Goal: Information Seeking & Learning: Learn about a topic

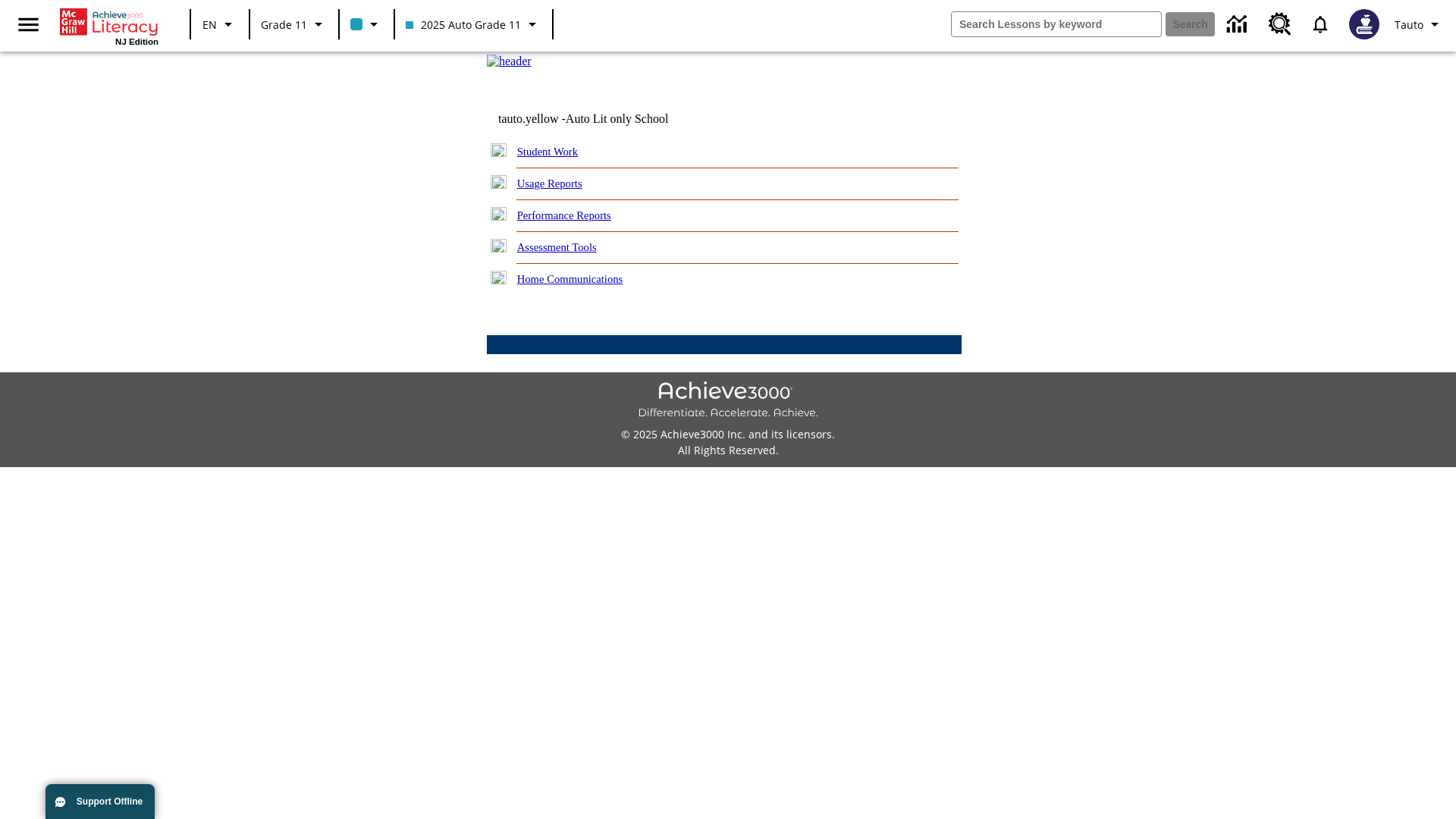
click at [561, 190] on link "Usage Reports" at bounding box center [549, 184] width 65 height 12
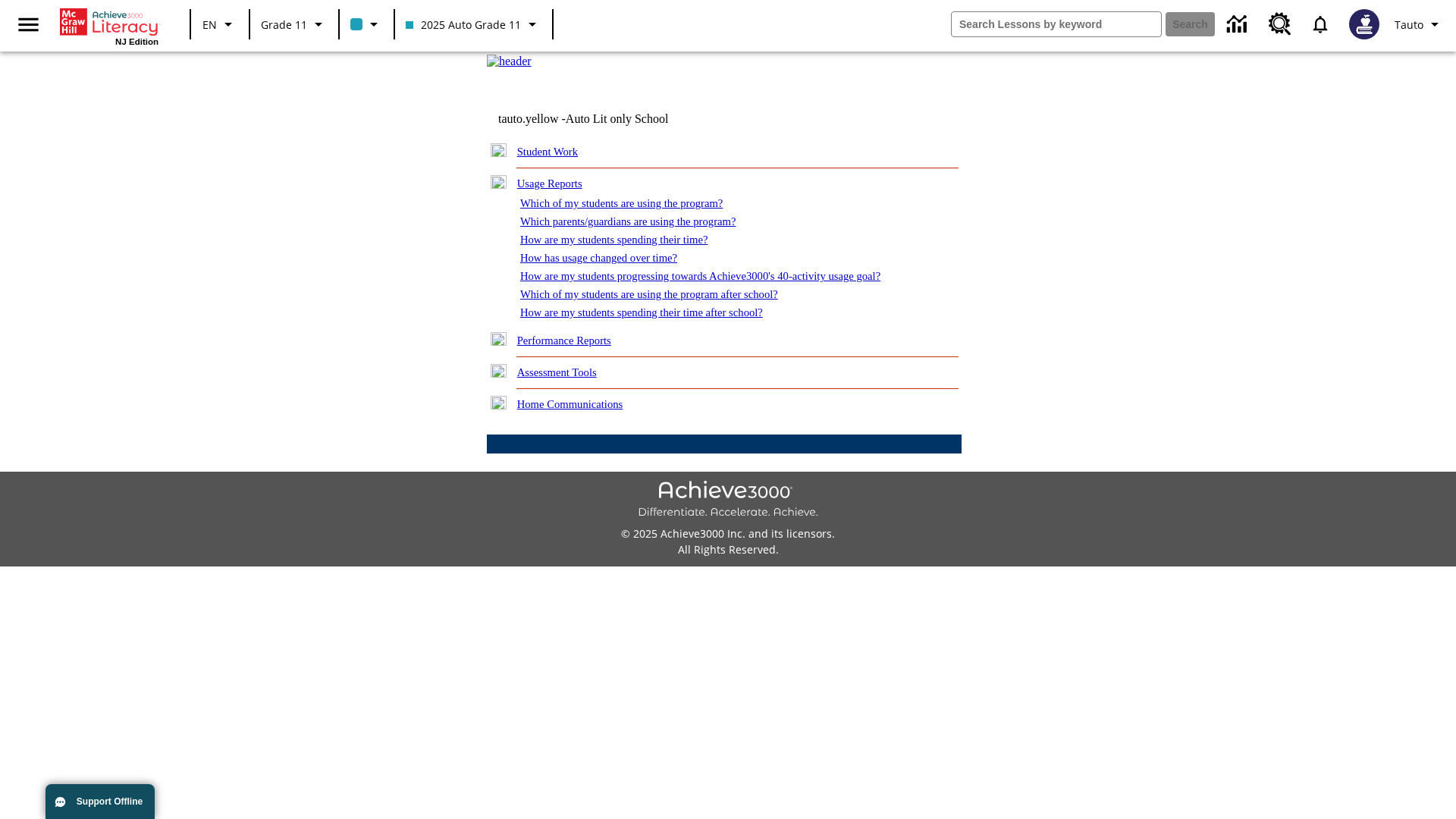
click at [637, 209] on link "Which of my students are using the program?" at bounding box center [621, 203] width 202 height 12
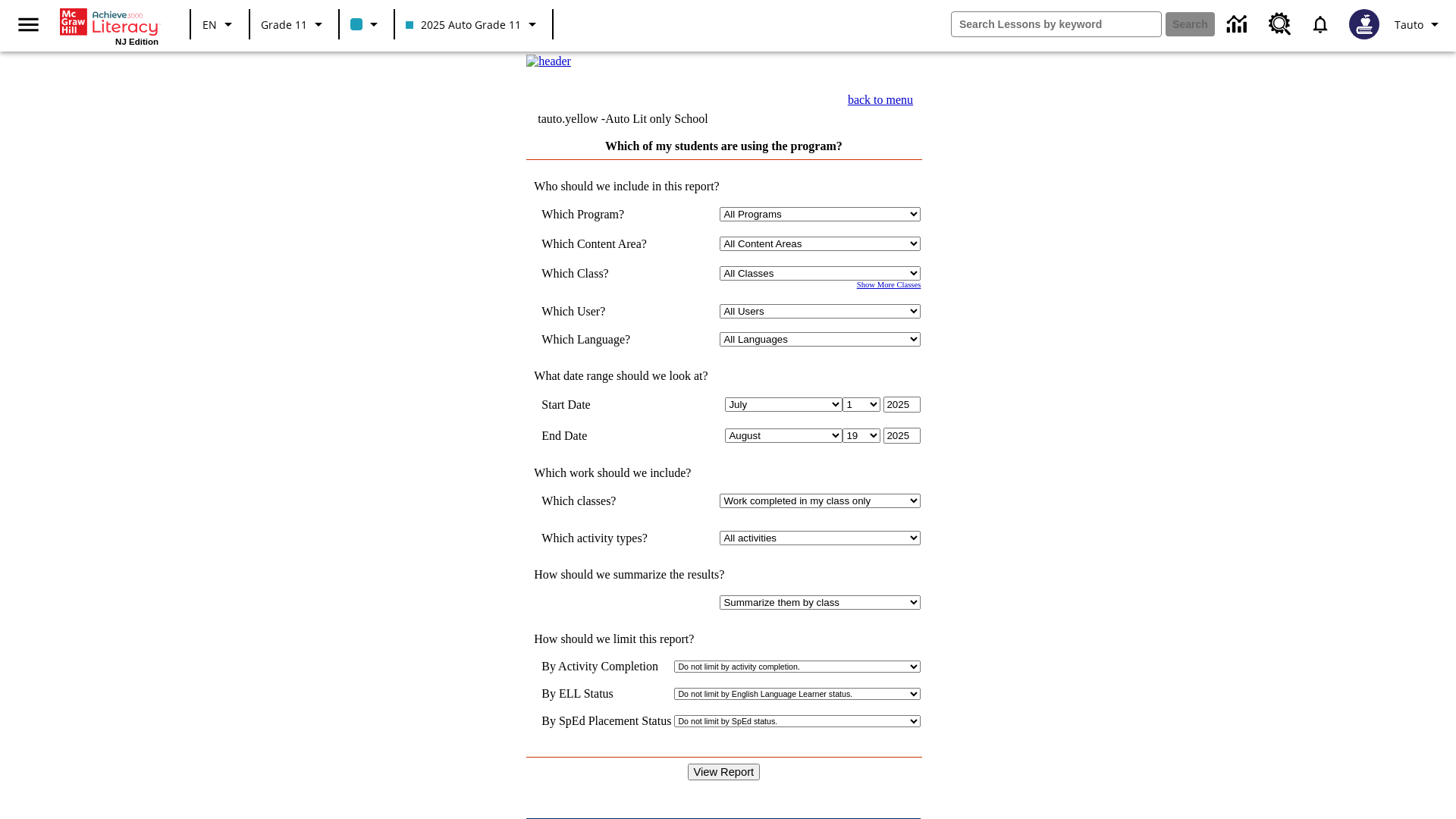
click at [823, 280] on select "Select a Class: All Classes 2025 Auto Grade 11 205 Auto Grade 11 Room 123 Empty…" at bounding box center [820, 273] width 201 height 14
select select "11133141"
click at [823, 318] on select "All Users Puma, Sautoen Puma, Sautoes Puma, Sautoss Twoclasses, Sautoen Twoscho…" at bounding box center [820, 311] width 201 height 14
select select "21437114"
click at [725, 764] on input "View Report" at bounding box center [724, 772] width 73 height 17
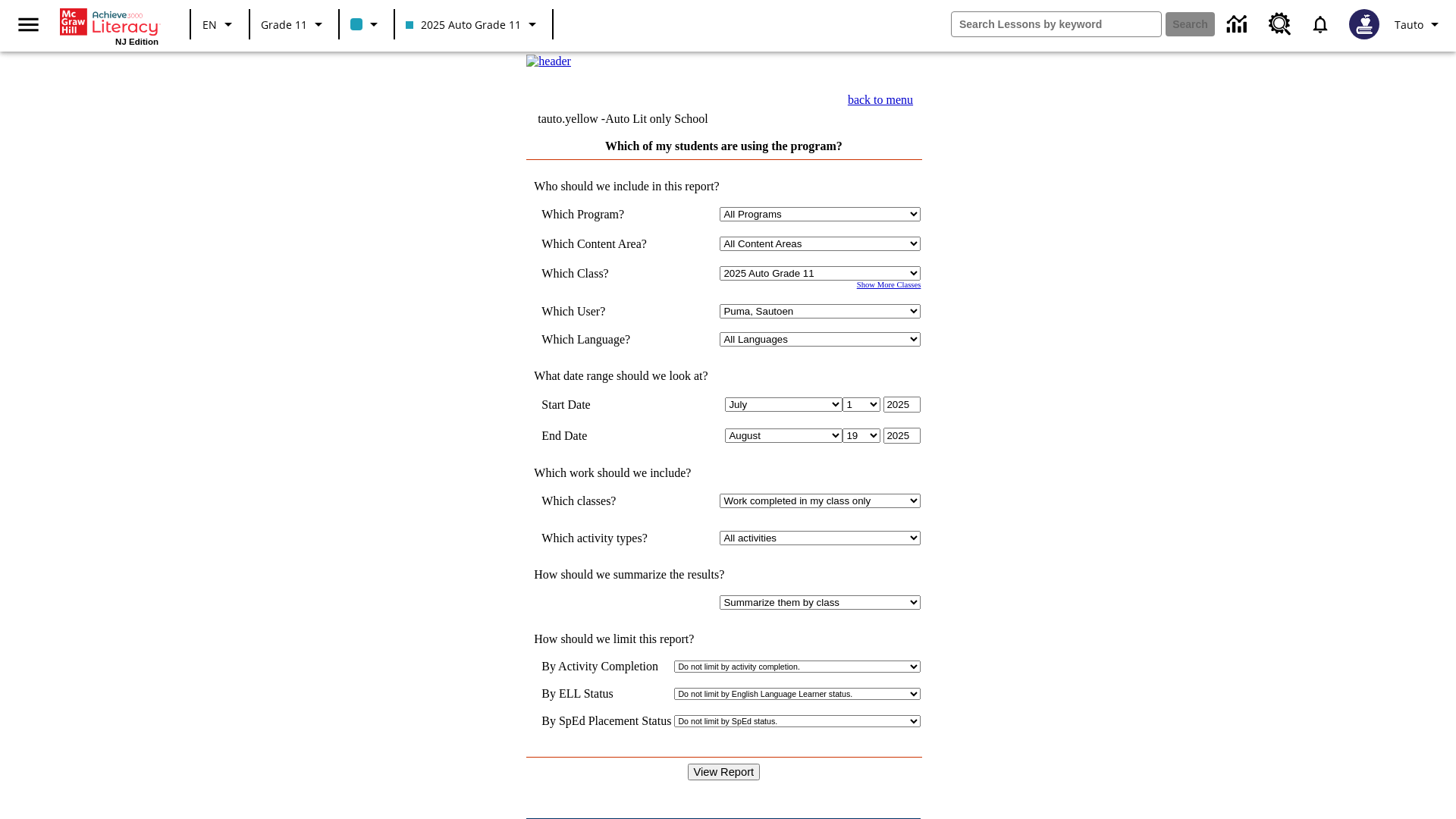
click at [913, 106] on link "back to menu" at bounding box center [880, 99] width 65 height 13
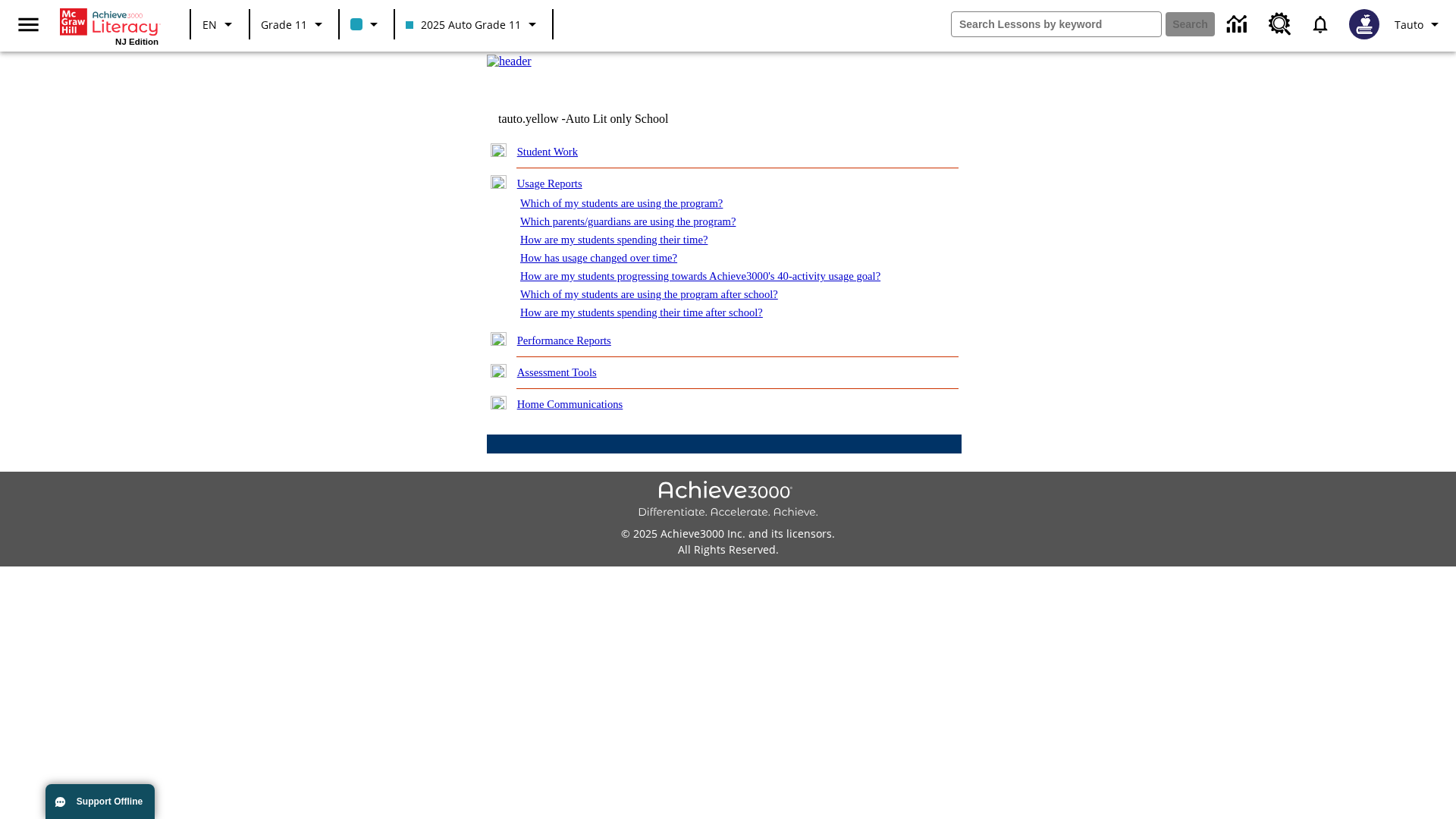
click at [644, 228] on link "Which parents/guardians are using the program?" at bounding box center [627, 221] width 215 height 12
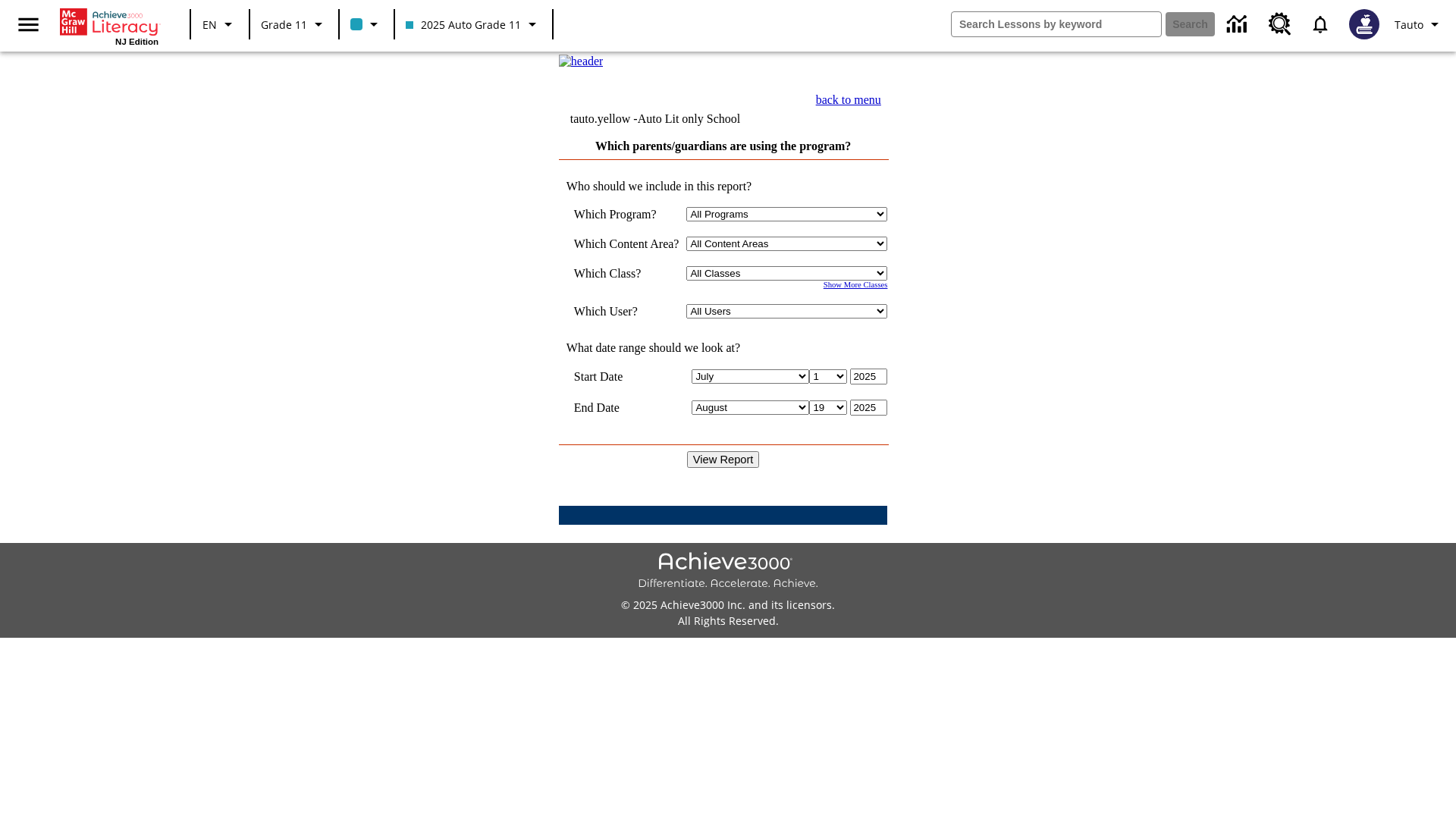
click at [792, 280] on select "Select a Class: All Classes 2025 Auto Grade 11 205 Auto Grade 11 Room 123 Empty…" at bounding box center [786, 273] width 201 height 14
select select "11133141"
select select "21437114"
click at [725, 467] on input "View Report" at bounding box center [723, 459] width 73 height 17
click at [881, 106] on link "back to menu" at bounding box center [848, 99] width 65 height 13
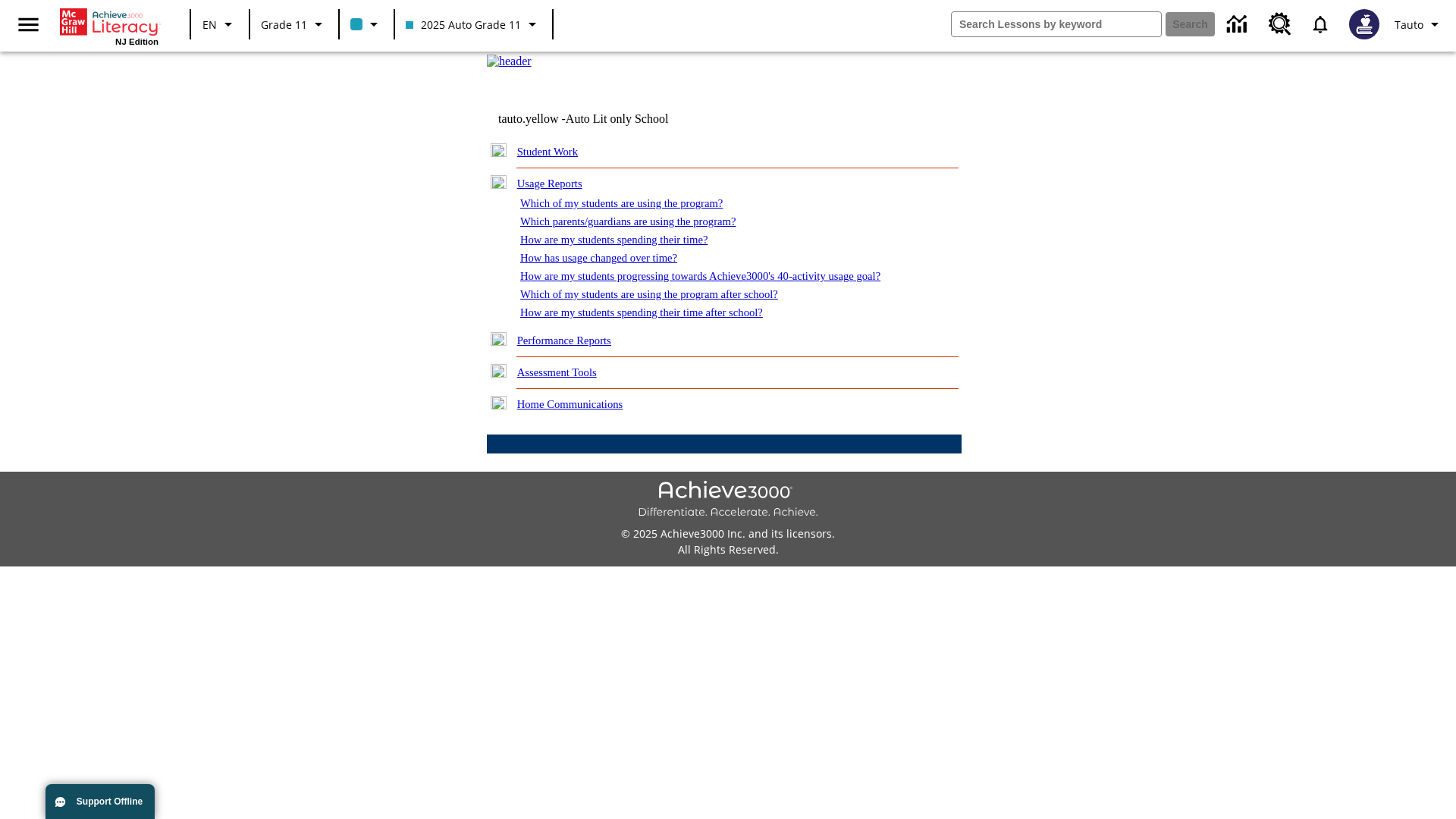
click at [628, 246] on link "How are my students spending their time?" at bounding box center [613, 240] width 187 height 12
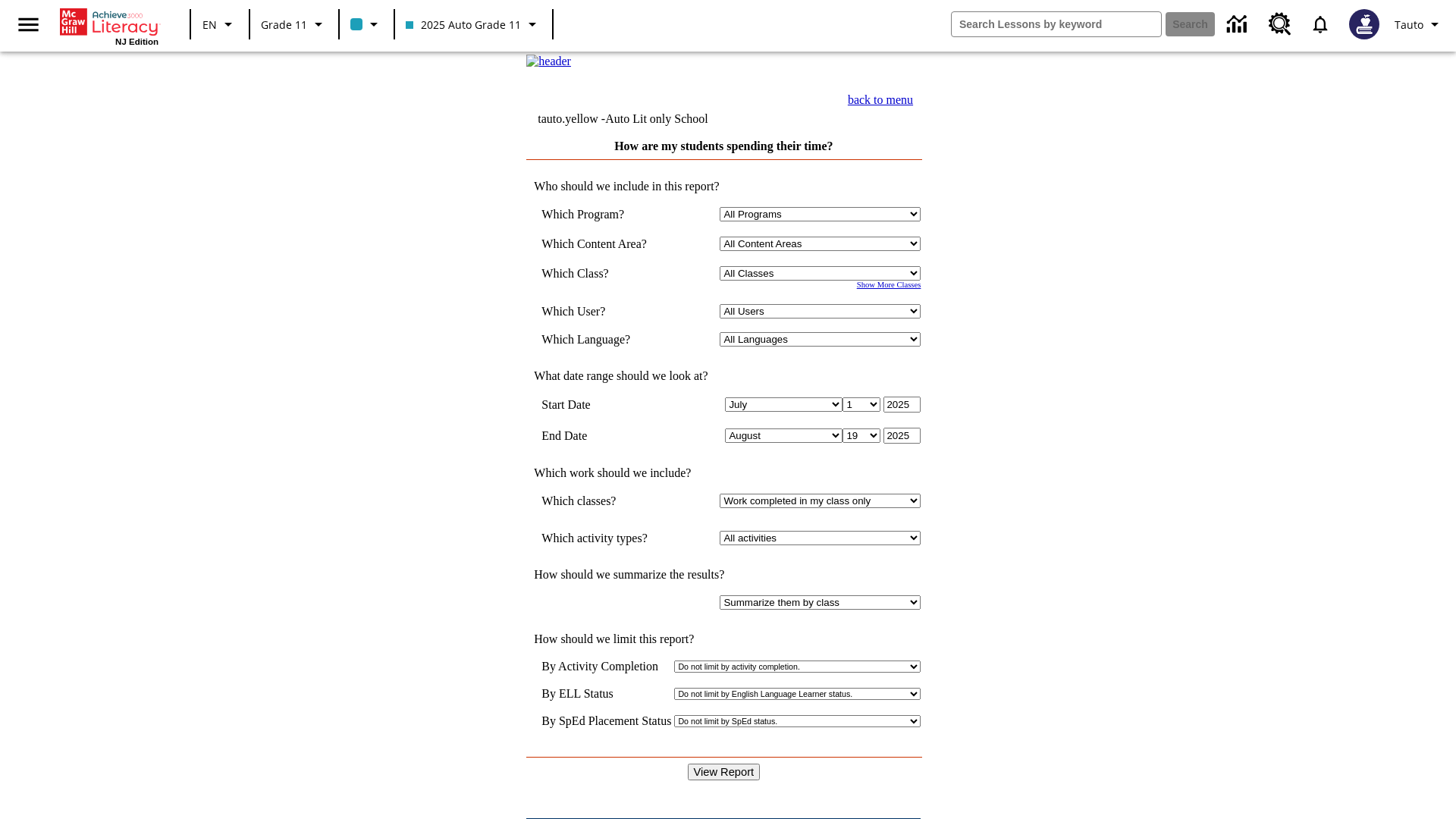
click at [823, 280] on select "Select a Class: All Classes 2025 Auto Grade 11 205 Auto Grade 11 Room 123 Empty…" at bounding box center [820, 273] width 201 height 14
select select "11133141"
click at [823, 318] on select "All Users Puma, Sautoen Puma, Sautoes Puma, Sautoss Twoclasses, Sautoen Twoscho…" at bounding box center [820, 311] width 201 height 14
select select "21437114"
click at [725, 764] on input "View Report" at bounding box center [724, 772] width 73 height 17
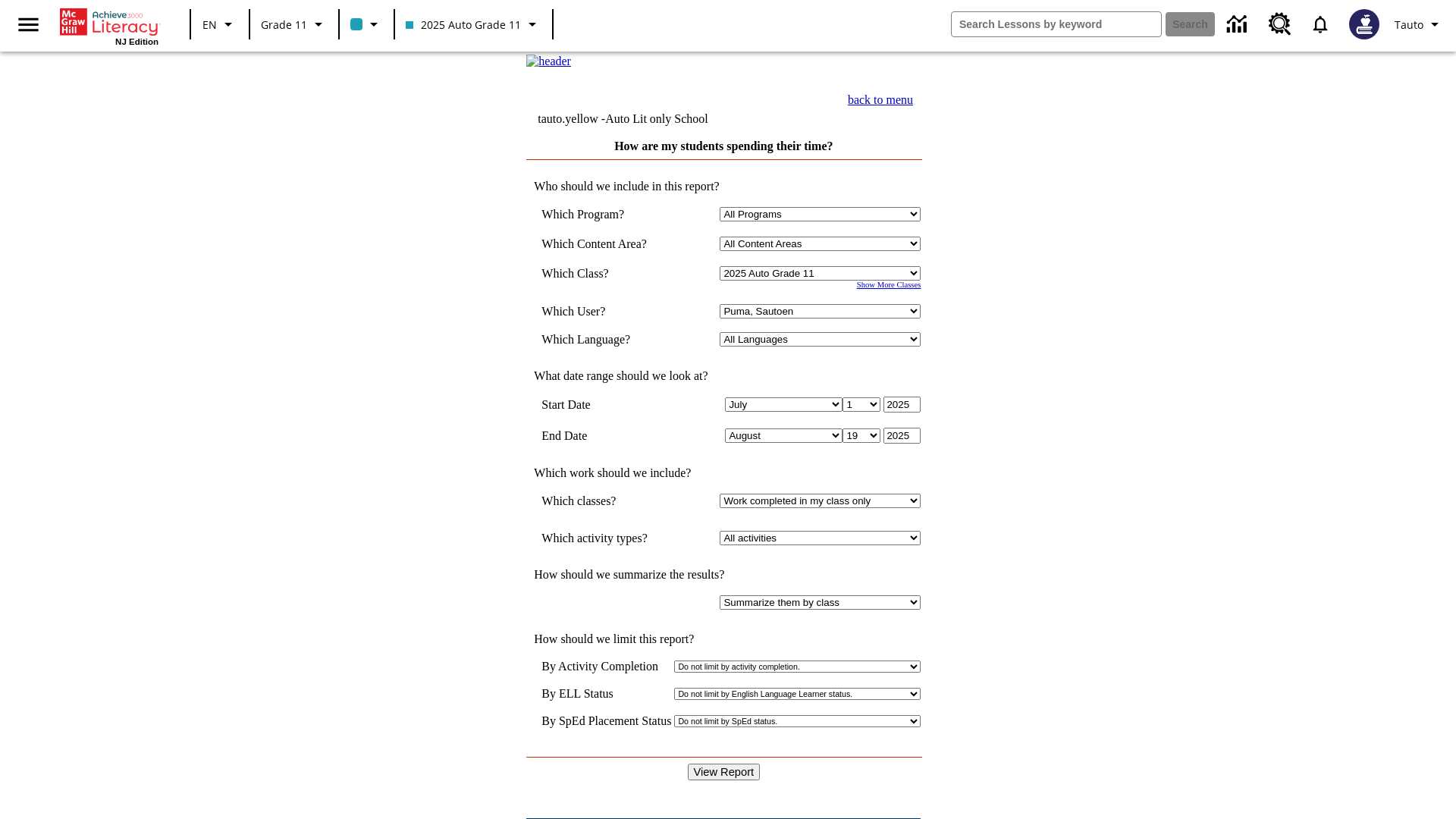
click at [913, 106] on link "back to menu" at bounding box center [880, 99] width 65 height 13
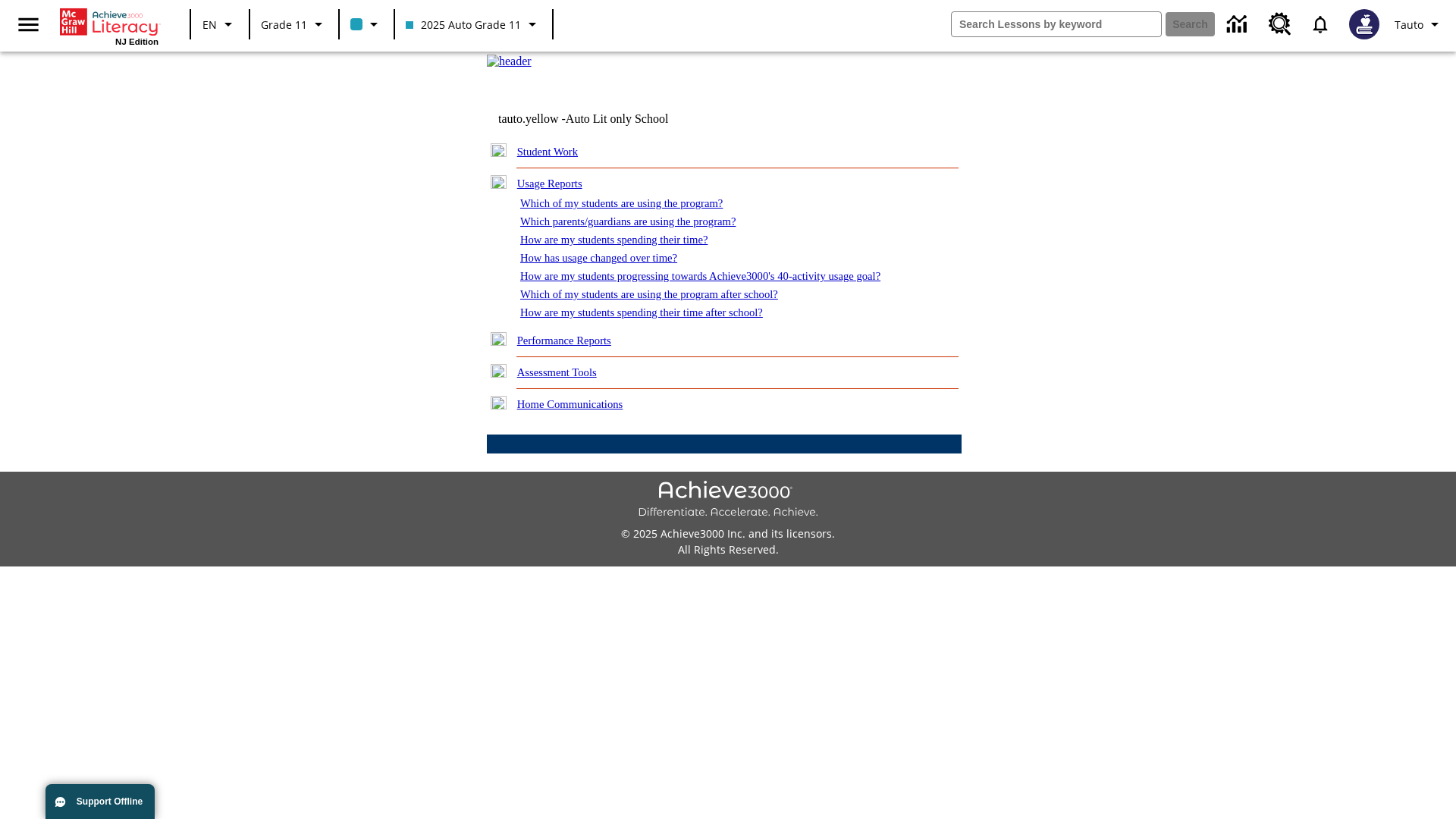
click at [611, 264] on link "How has usage changed over time?" at bounding box center [598, 257] width 157 height 12
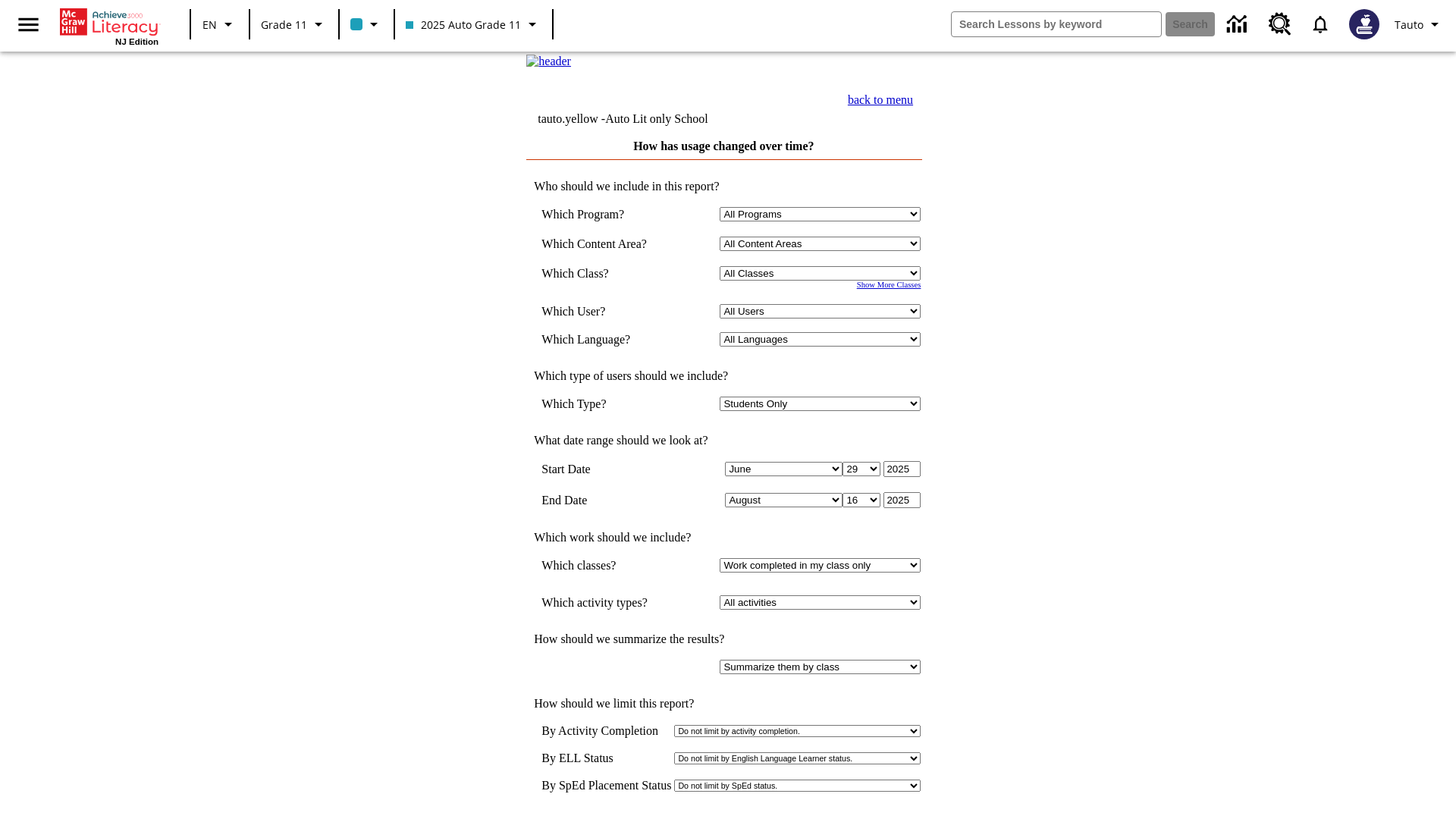
click at [823, 280] on select "Select a Class: All Classes 2025 Auto Grade 11 205 Auto Grade 11 Room 123 Empty…" at bounding box center [820, 273] width 201 height 14
select select "11133141"
select select "21437114"
click at [913, 106] on link "back to menu" at bounding box center [880, 99] width 65 height 13
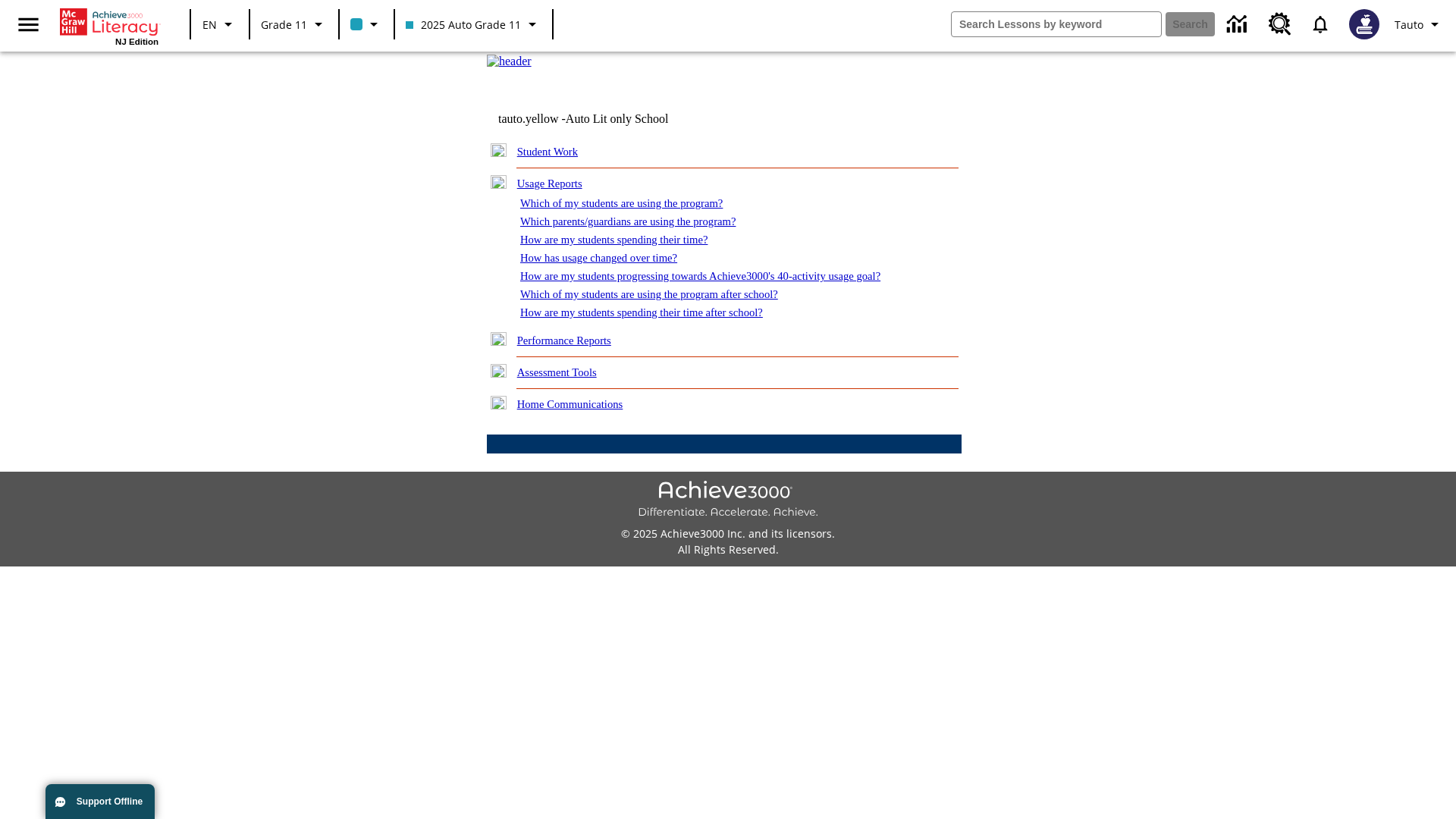
click at [727, 282] on link "How are my students progressing towards Achieve3000's 40-activity usage goal?" at bounding box center [700, 276] width 360 height 12
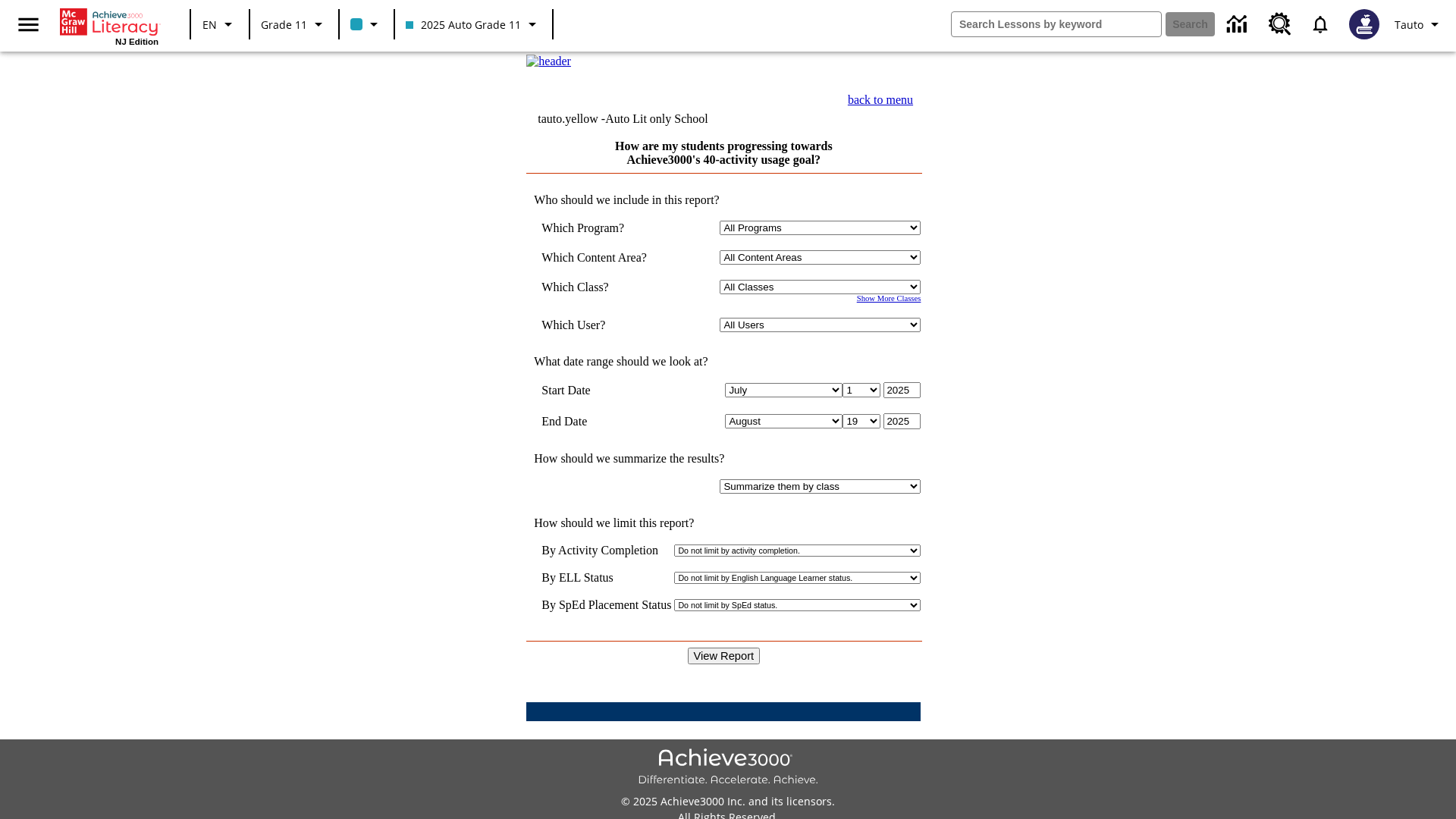
select select "11133141"
click at [823, 332] on select "All Users Puma, Sautoen Puma, Sautoes Puma, Sautoss Twoclasses, Sautoen Twoscho…" at bounding box center [820, 325] width 201 height 14
select select "21437114"
click at [725, 648] on input "View Report" at bounding box center [724, 656] width 73 height 17
click at [913, 106] on link "back to menu" at bounding box center [880, 99] width 65 height 13
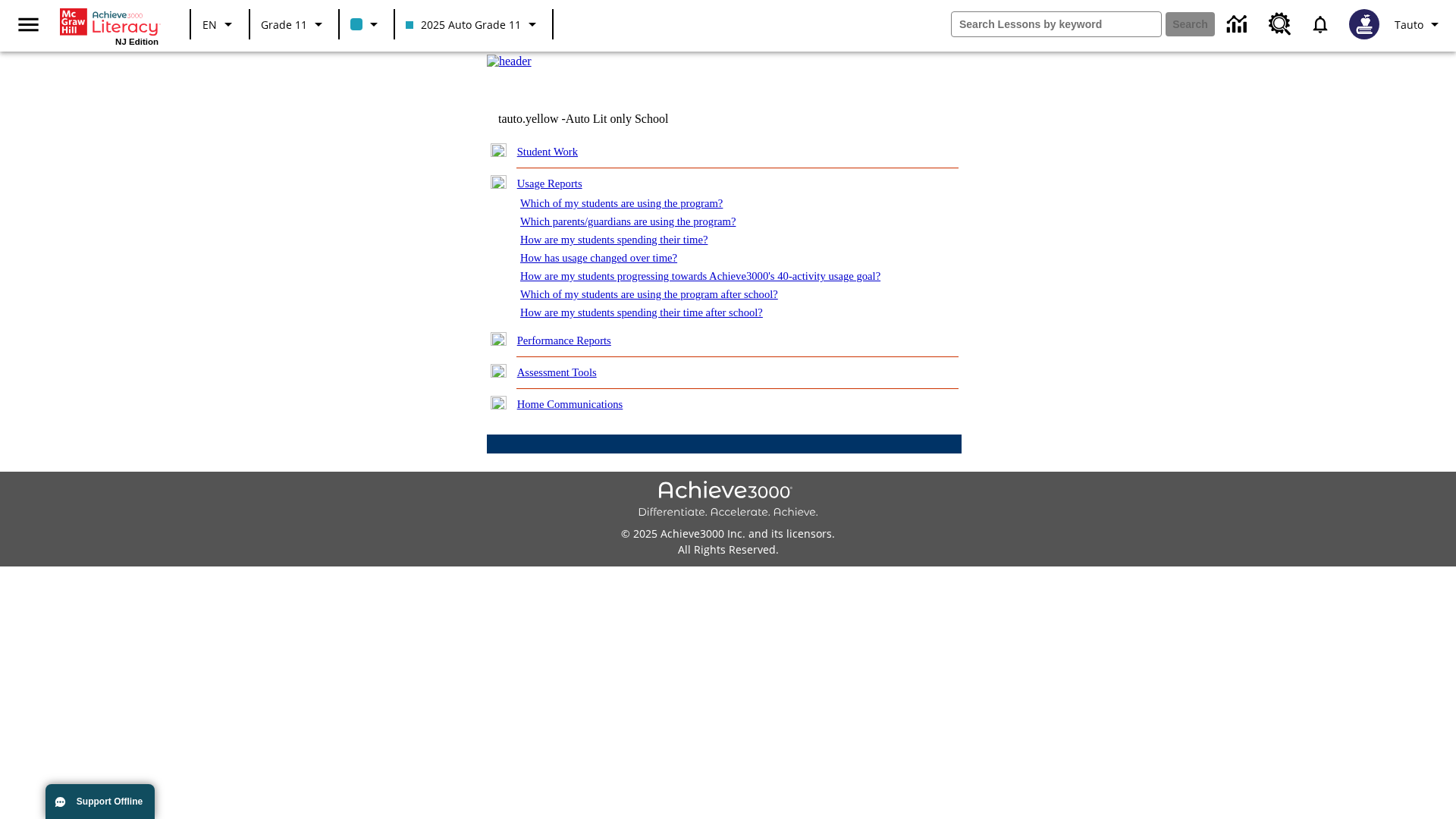
click at [668, 301] on link "Which of my students are using the program after school?" at bounding box center [648, 294] width 257 height 12
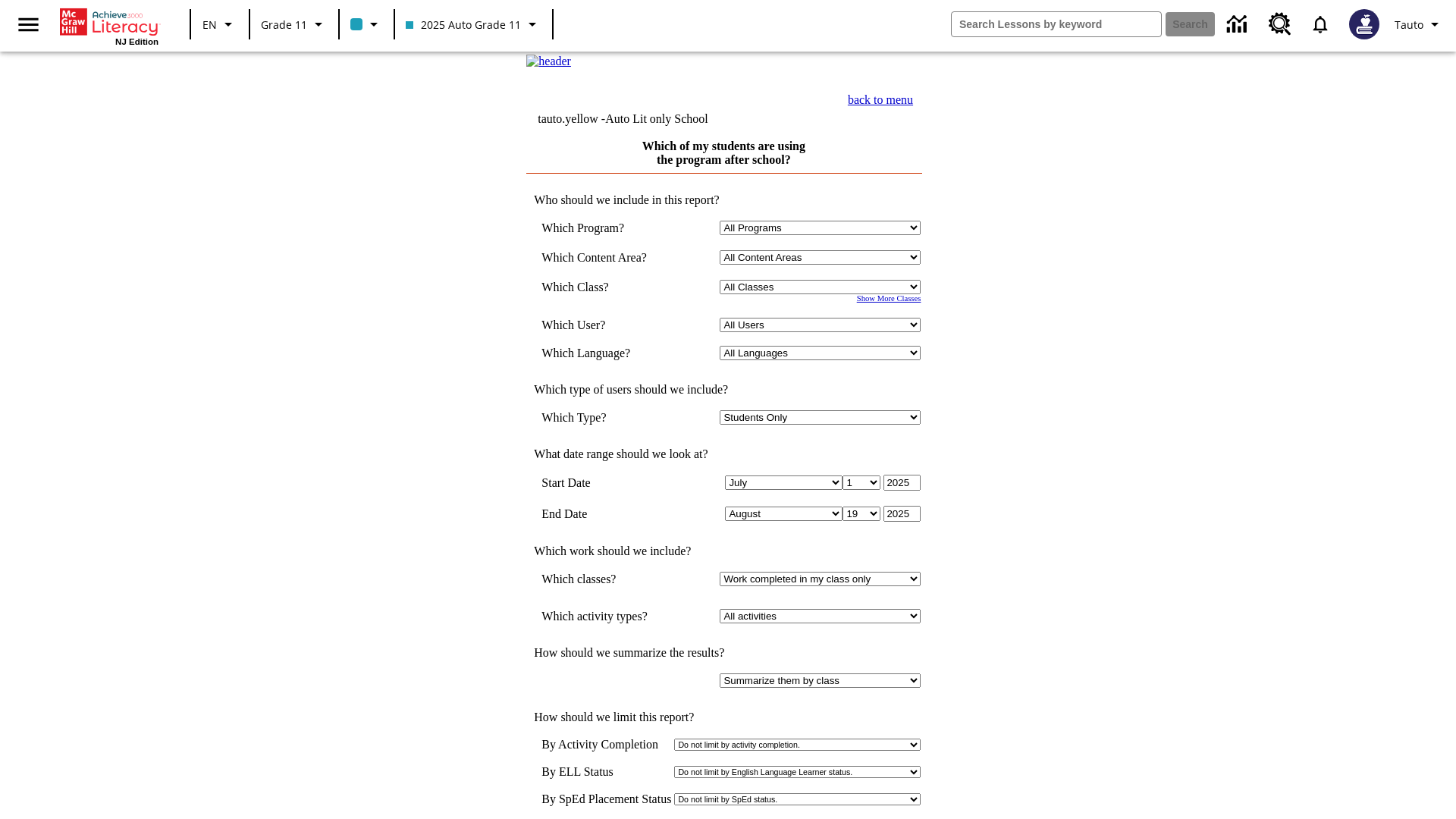
click at [823, 294] on select "Select a Class: All Classes 2025 Auto Grade 11 205 Auto Grade 11 Room 123 Empty…" at bounding box center [820, 286] width 201 height 14
select select "11133141"
click at [823, 332] on select "All Users Puma, Sautoen Puma, Sautoes Puma, Sautoss Twoclasses, Sautoen Twoscho…" at bounding box center [820, 325] width 201 height 14
select select "21437114"
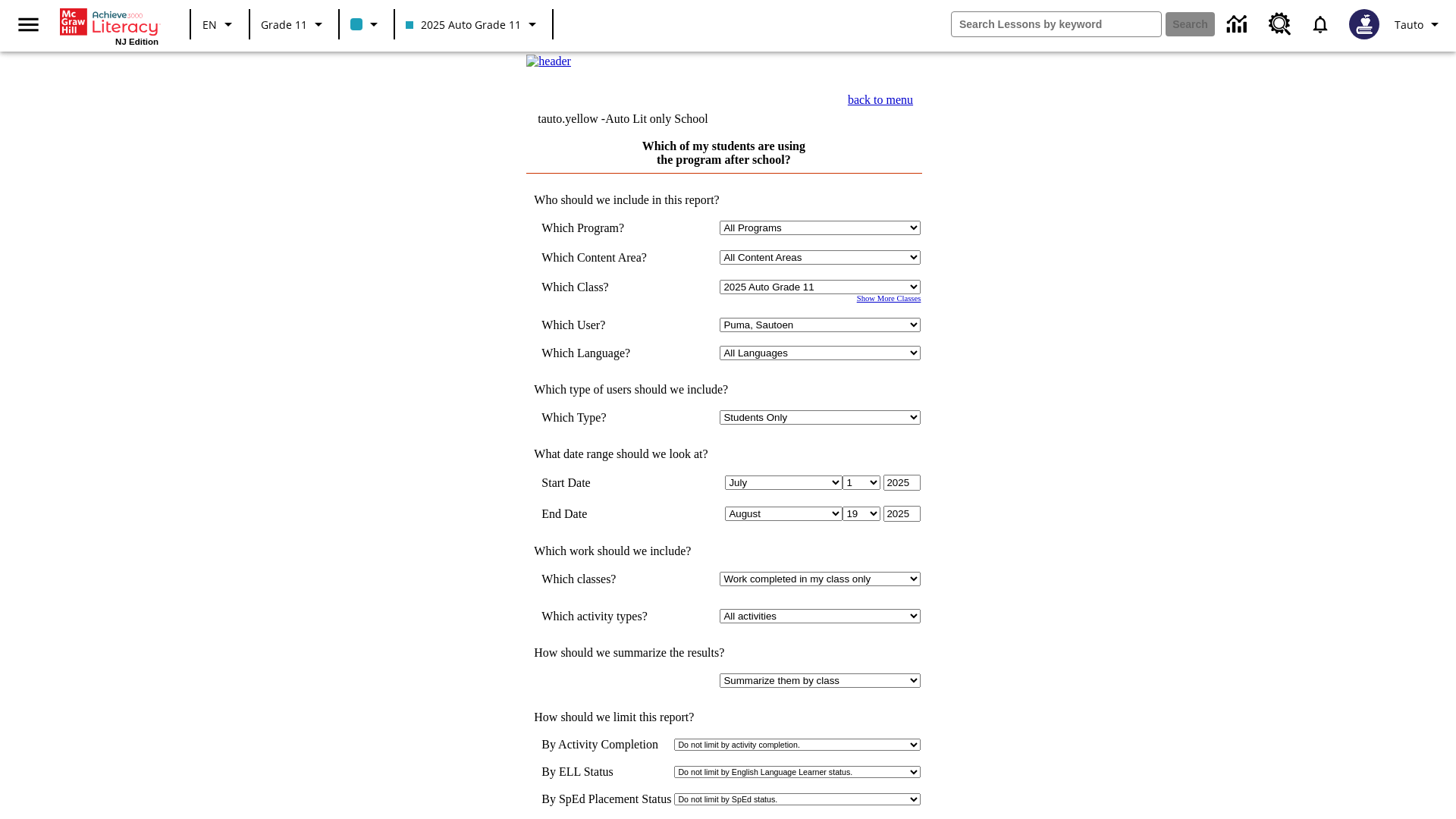
click at [913, 106] on link "back to menu" at bounding box center [880, 99] width 65 height 13
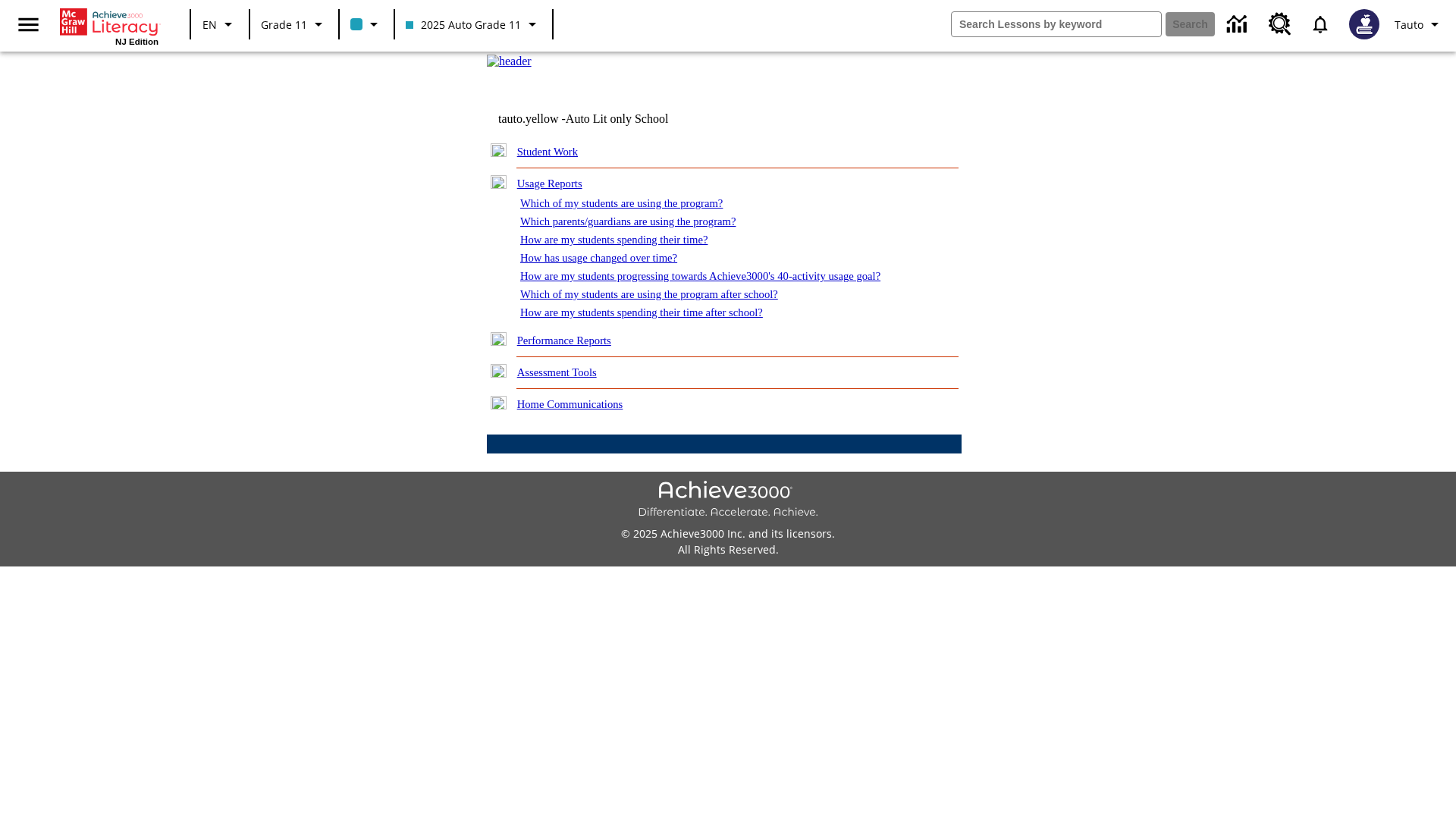
click at [660, 318] on link "How are my students spending their time after school?" at bounding box center [641, 313] width 243 height 12
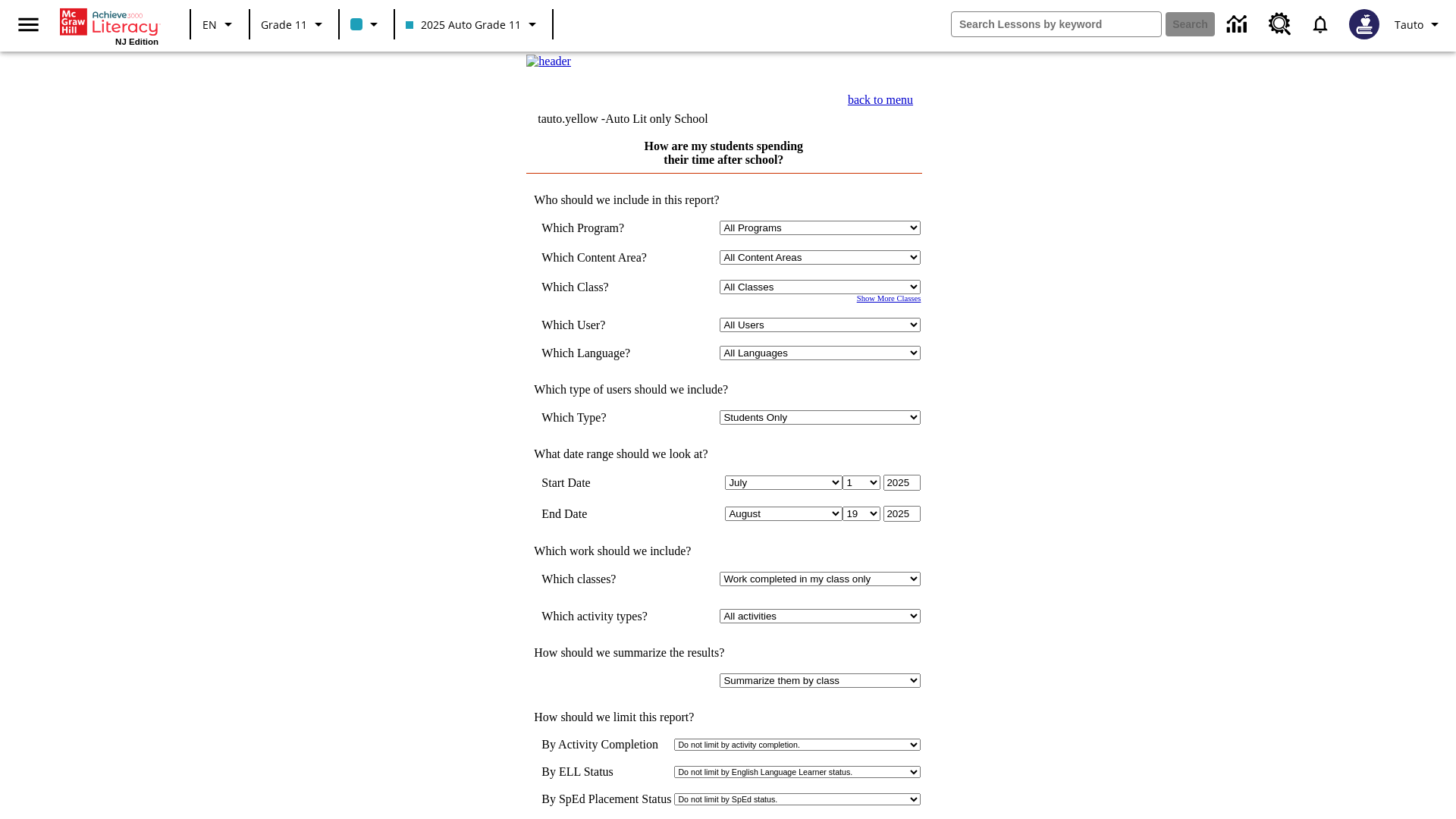
select select "11133141"
click at [823, 332] on select "All Users Puma, Sautoen Puma, Sautoes Puma, Sautoss Twoclasses, Sautoen Twoscho…" at bounding box center [820, 325] width 201 height 14
select select "21437114"
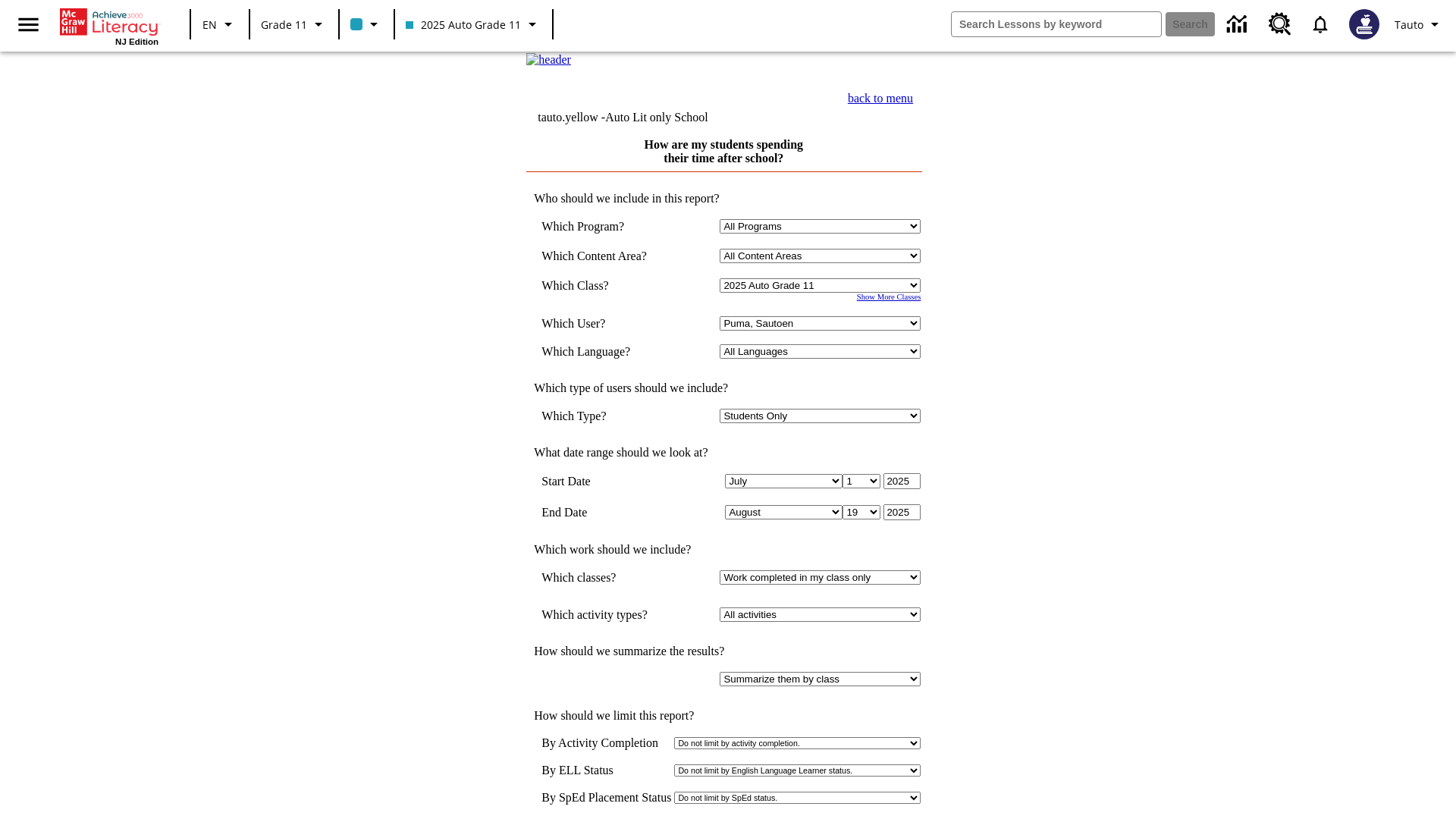
click at [913, 105] on link "back to menu" at bounding box center [880, 98] width 65 height 13
